Goal: Task Accomplishment & Management: Manage account settings

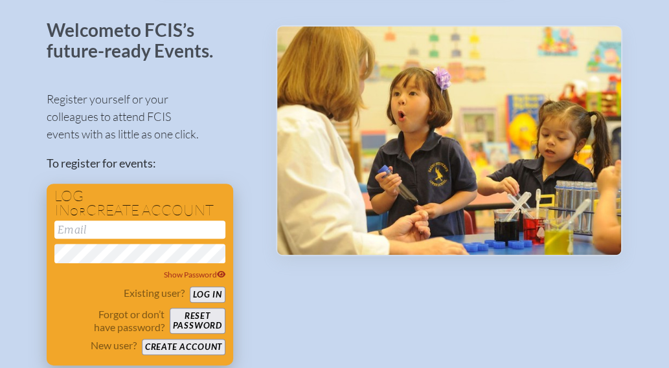
scroll to position [130, 0]
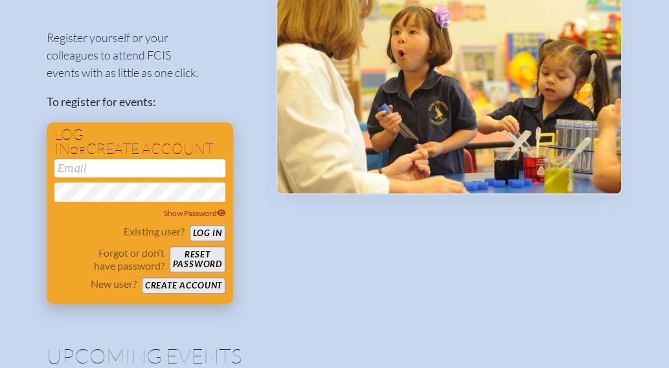
type input "[EMAIL_ADDRESS][DOMAIN_NAME]"
click at [205, 234] on button "Log in" at bounding box center [208, 233] width 36 height 16
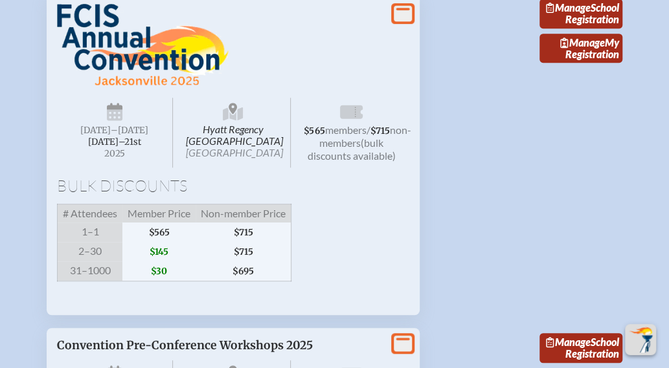
scroll to position [2266, 0]
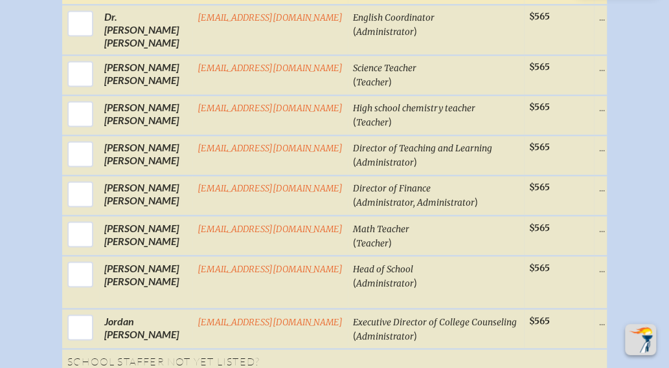
scroll to position [777, 0]
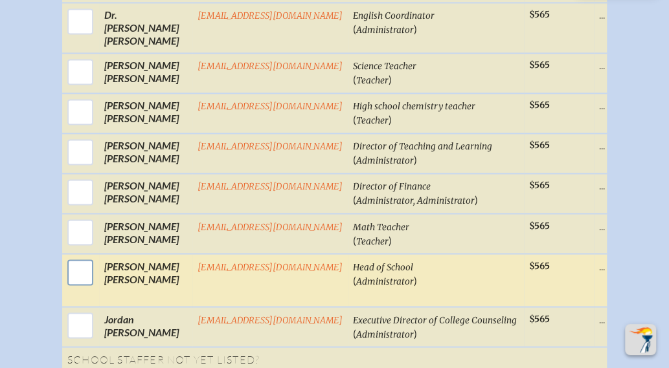
click at [78, 256] on input "checkbox" at bounding box center [80, 272] width 32 height 32
checkbox input "true"
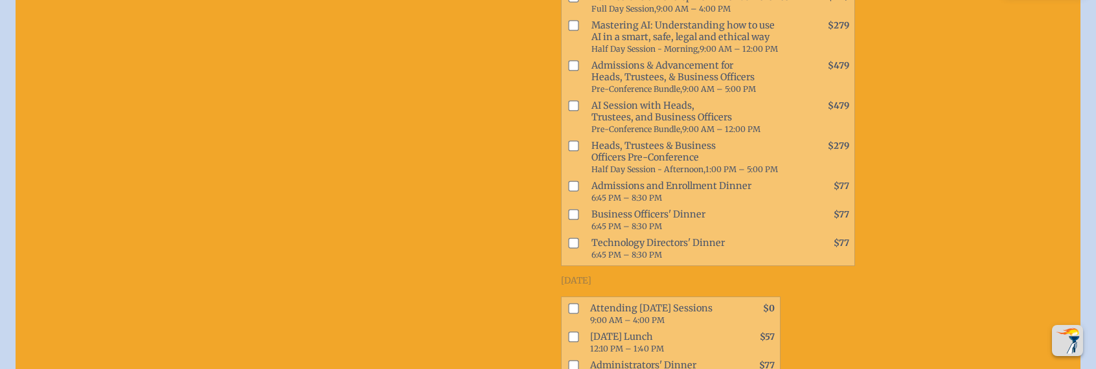
scroll to position [1101, 10]
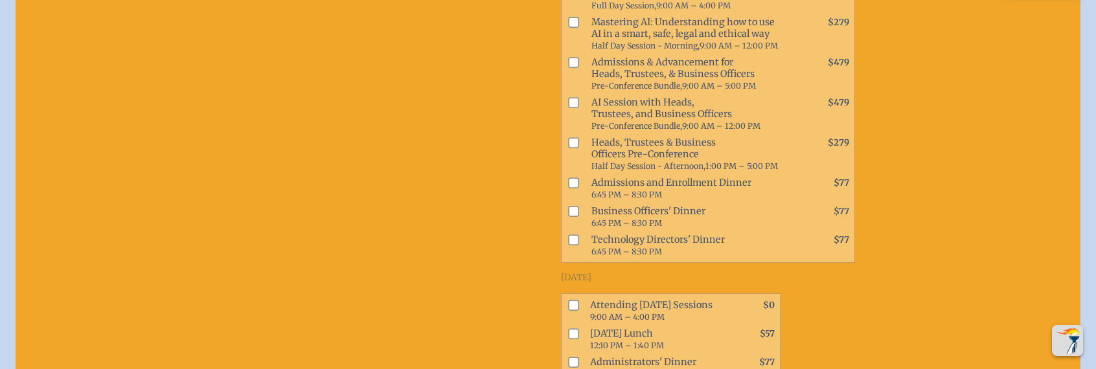
click at [568, 300] on input "checkbox" at bounding box center [573, 305] width 10 height 10
checkbox input "true"
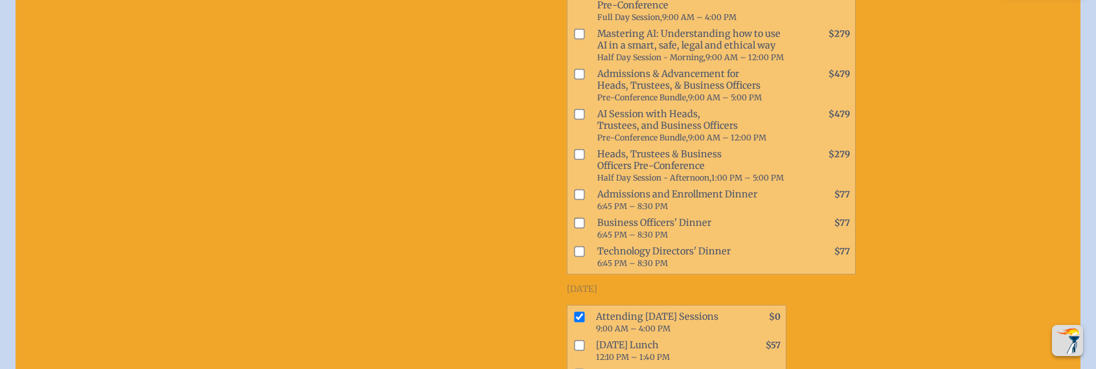
click at [574, 340] on input "checkbox" at bounding box center [579, 345] width 10 height 10
checkbox input "true"
click at [574, 368] on input "checkbox" at bounding box center [579, 373] width 10 height 10
checkbox input "true"
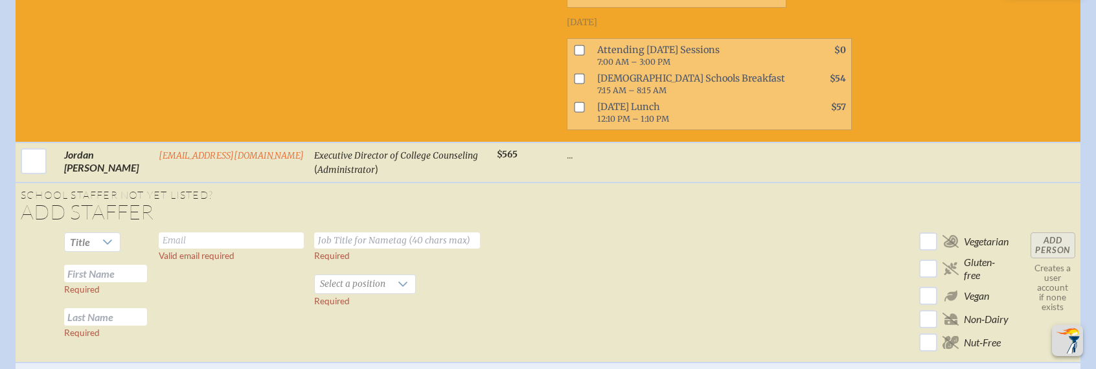
scroll to position [1554, 10]
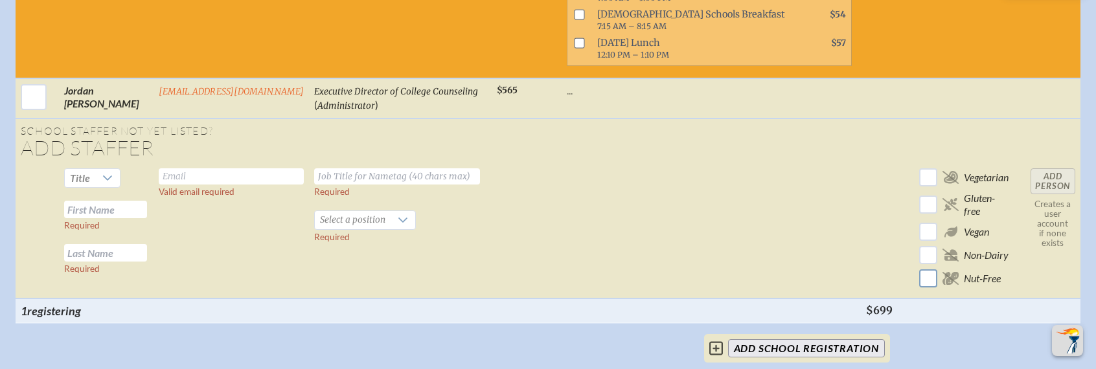
click at [678, 267] on input "checkbox" at bounding box center [928, 278] width 23 height 23
checkbox input "true"
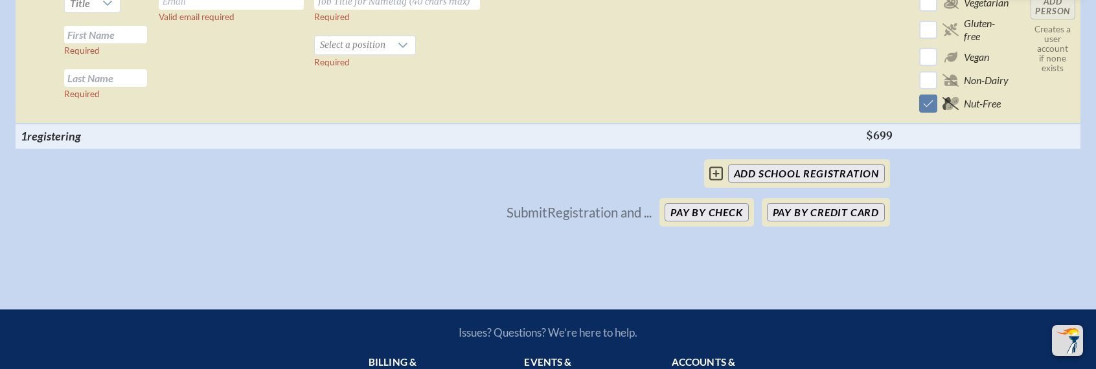
scroll to position [1748, 10]
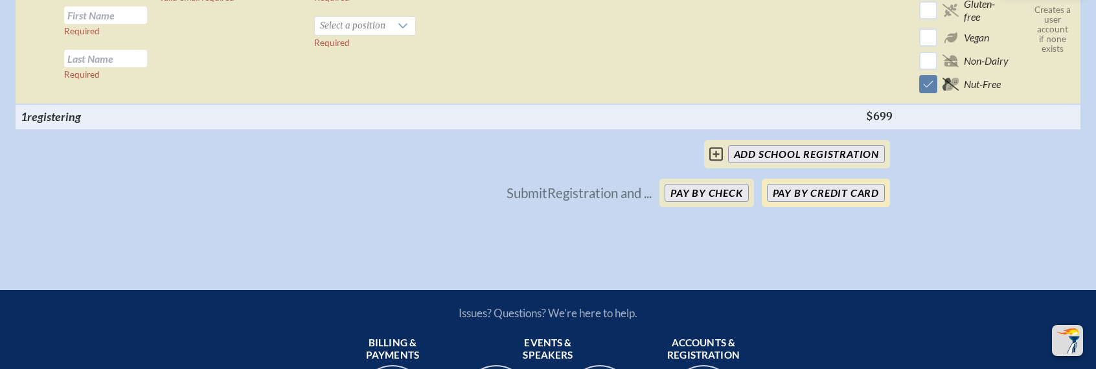
click at [678, 184] on button "Pay by Credit Card" at bounding box center [826, 193] width 118 height 18
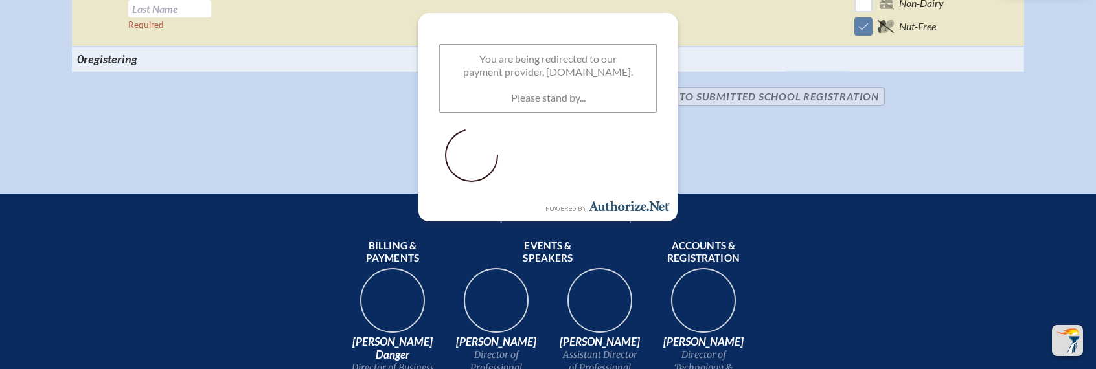
scroll to position [1255, 10]
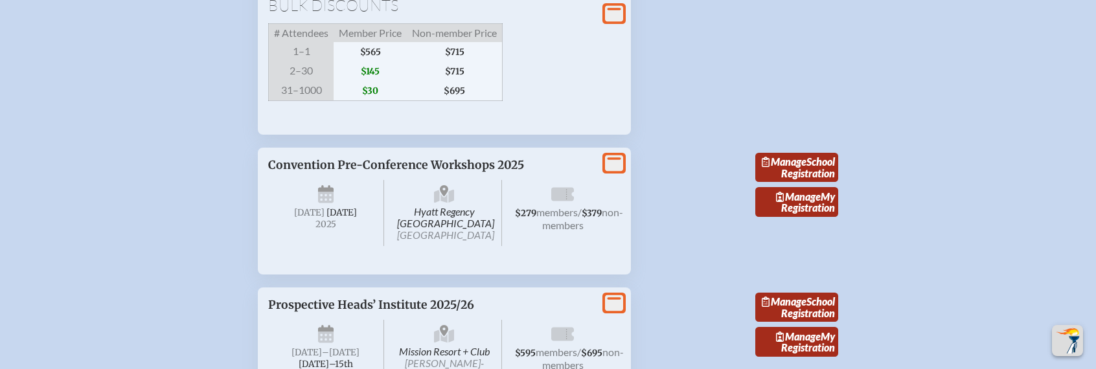
scroll to position [2396, 0]
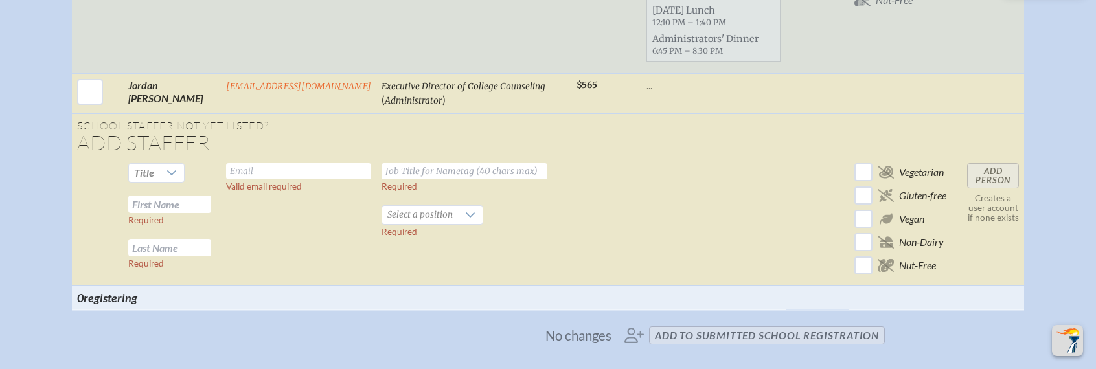
scroll to position [1101, 0]
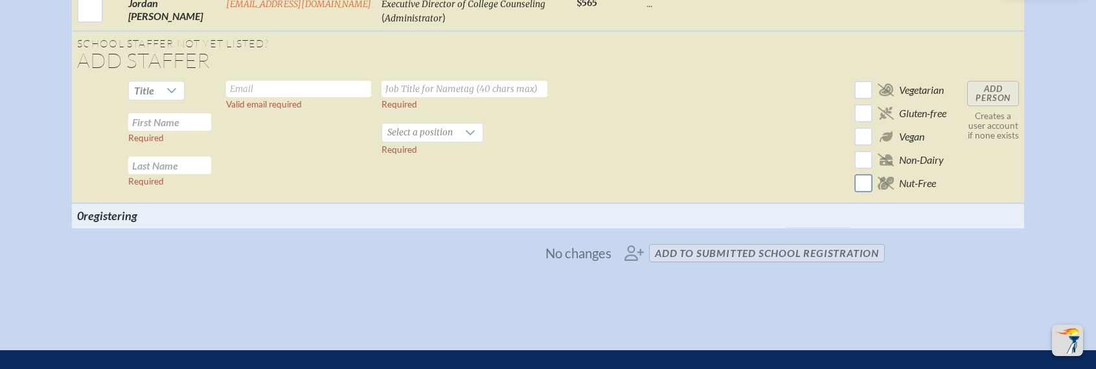
click at [678, 183] on input "checkbox" at bounding box center [863, 183] width 23 height 23
checkbox input "true"
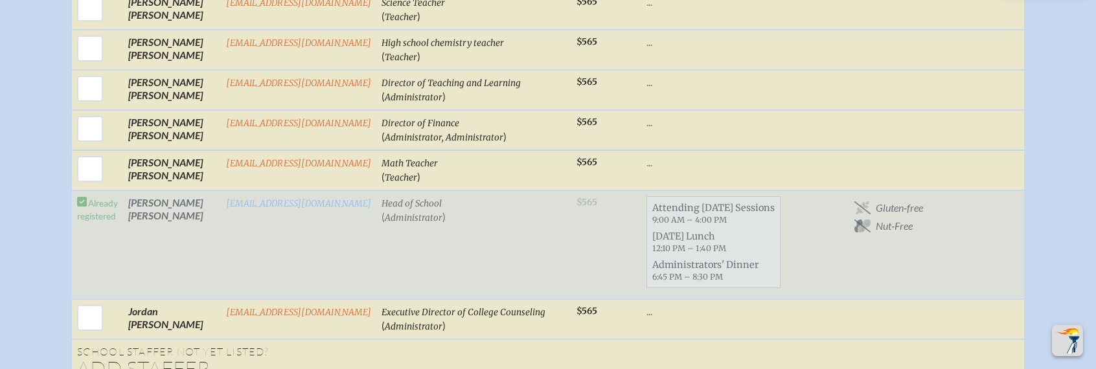
scroll to position [790, 0]
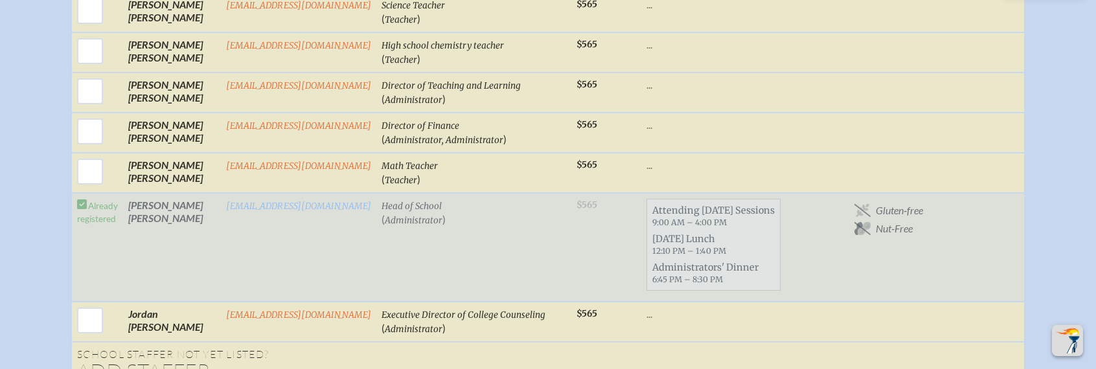
click at [678, 239] on span "Thursday Lunch 12:10 PM – 1:40 PM" at bounding box center [713, 245] width 133 height 28
click at [562, 238] on table "Select First / Last Name Email Job Title for Nametag / (Positions) Base Memb . …" at bounding box center [548, 165] width 953 height 747
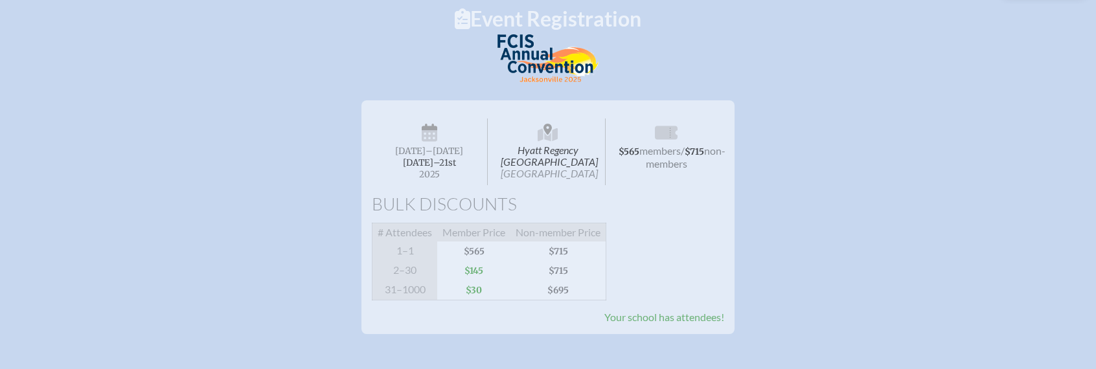
scroll to position [142, 0]
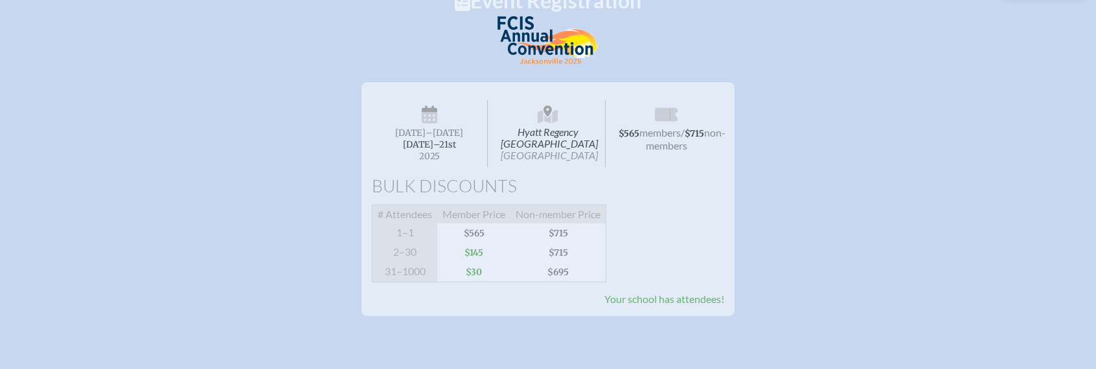
click at [630, 305] on span "Your school has attendees!" at bounding box center [664, 299] width 120 height 12
click at [631, 305] on span "Your school has attendees!" at bounding box center [664, 299] width 120 height 12
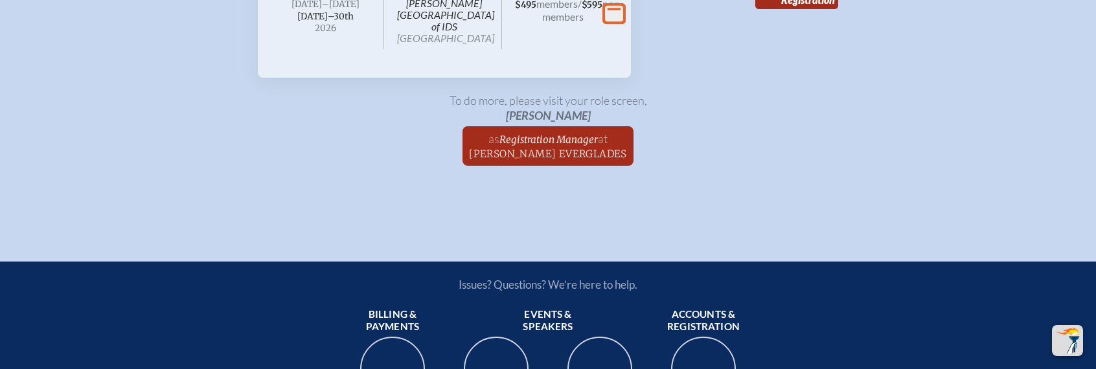
scroll to position [2886, 0]
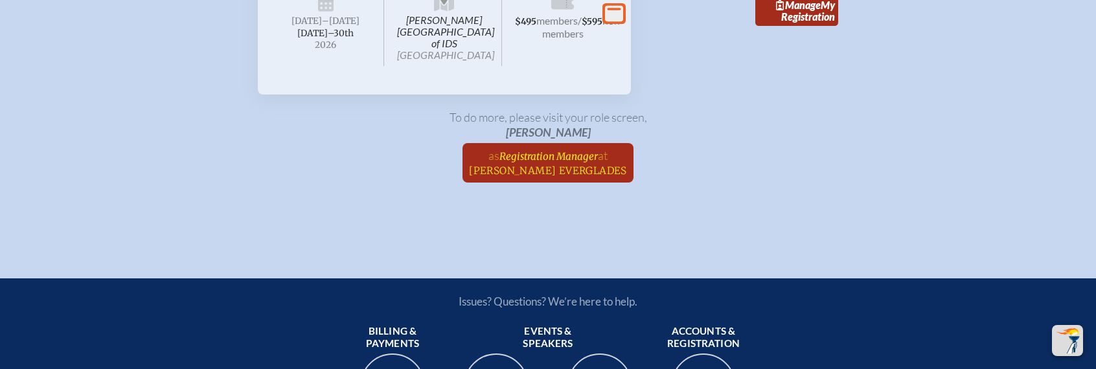
click at [543, 163] on span "Registration Manager" at bounding box center [548, 156] width 98 height 12
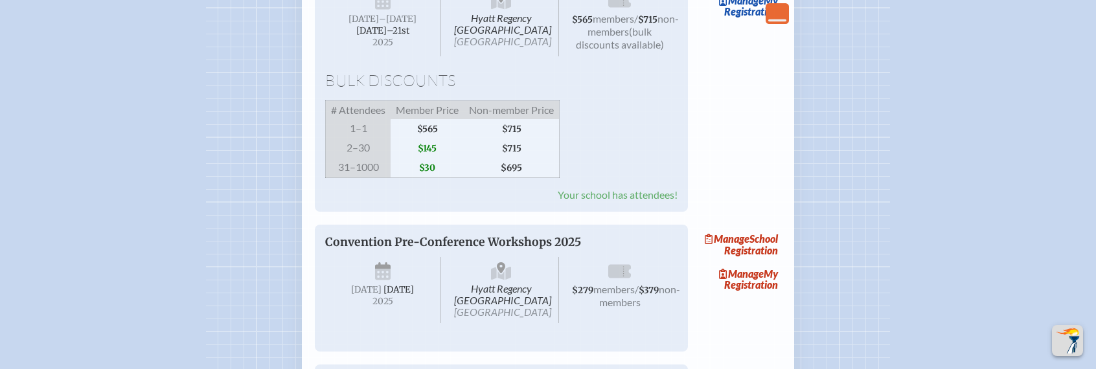
scroll to position [2007, 0]
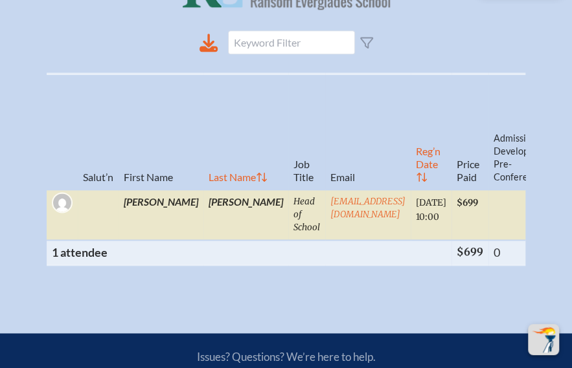
scroll to position [583, 0]
